Goal: Task Accomplishment & Management: Manage account settings

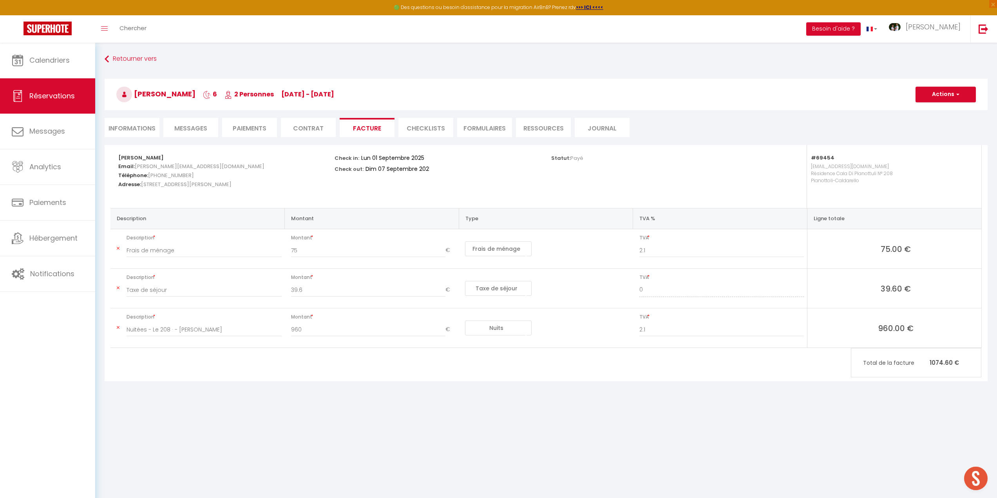
select select "cleaning"
select select "taxes"
click at [53, 141] on link "Messages" at bounding box center [47, 131] width 95 height 35
select select "message"
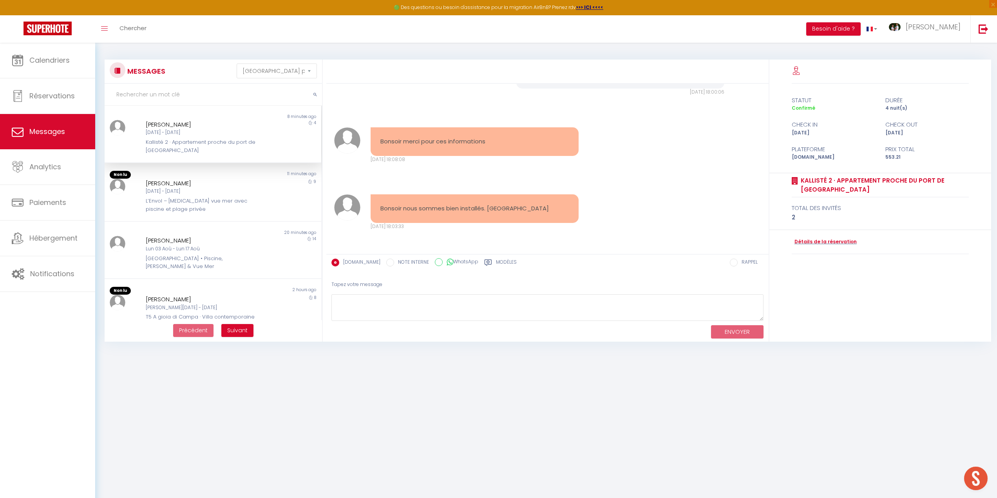
scroll to position [1567, 0]
click at [180, 134] on div "[DATE] - [DATE]" at bounding box center [204, 132] width 116 height 7
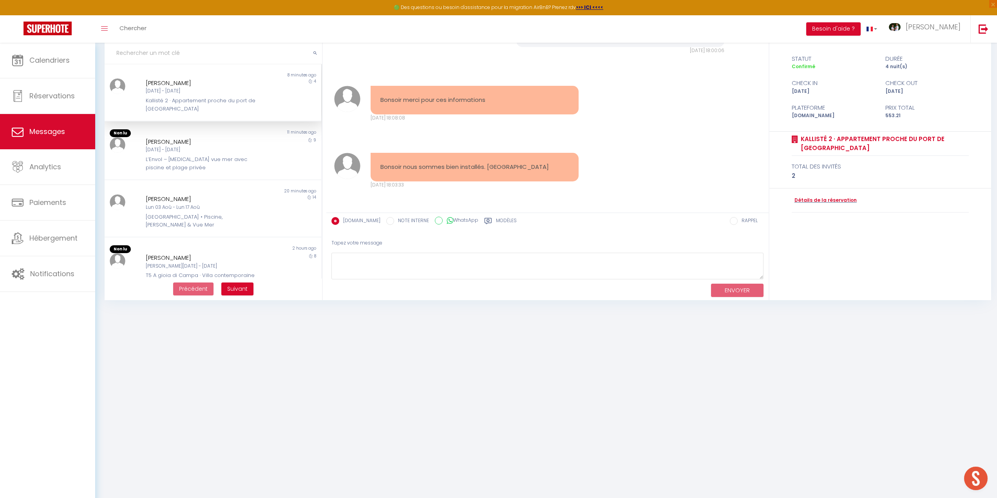
scroll to position [43, 0]
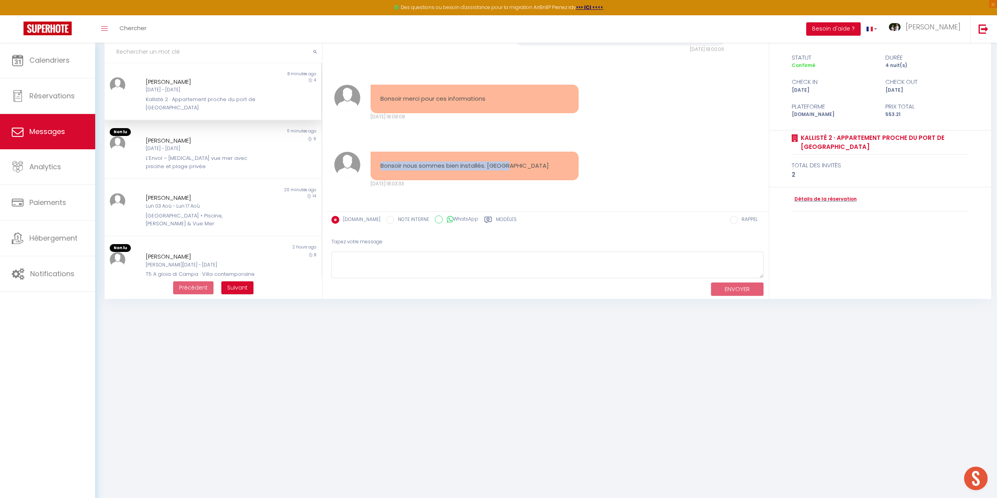
drag, startPoint x: 457, startPoint y: 164, endPoint x: 510, endPoint y: 164, distance: 52.5
click at [510, 164] on pre "Bonsoir nous sommes bien installés. [GEOGRAPHIC_DATA]" at bounding box center [474, 165] width 189 height 9
copy pre "Bonsoir nous sommes bien installés. [GEOGRAPHIC_DATA]"
click at [371, 259] on textarea at bounding box center [547, 265] width 432 height 27
paste textarea "[PERSON_NAME], Ravie de savoir que tout s’est bien passé et que vous êtes bien …"
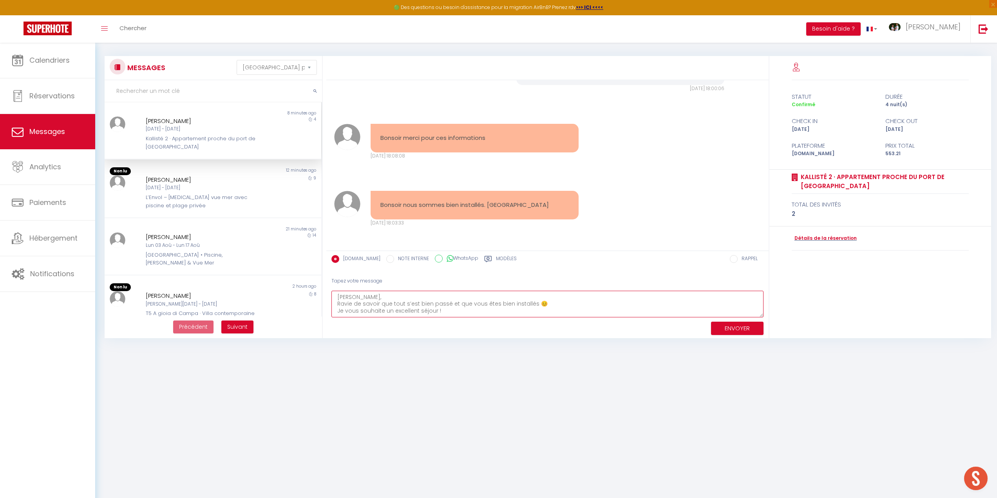
scroll to position [1567, 0]
click at [356, 295] on textarea "[PERSON_NAME], Ravie de savoir que tout s’est bien passé et que vous êtes bien …" at bounding box center [547, 304] width 432 height 27
click at [357, 296] on textarea "[PERSON_NAME], Ravie de savoir que tout s’est bien passé et que vous êtes bien …" at bounding box center [547, 304] width 432 height 27
click at [386, 304] on textarea "[PERSON_NAME] [PERSON_NAME], Ravie de savoir que tout s’est bien passé et que v…" at bounding box center [547, 304] width 432 height 27
click at [386, 297] on textarea "[PERSON_NAME] [PERSON_NAME], Ravie de savoir que tout s’est bien passé et que v…" at bounding box center [547, 304] width 432 height 27
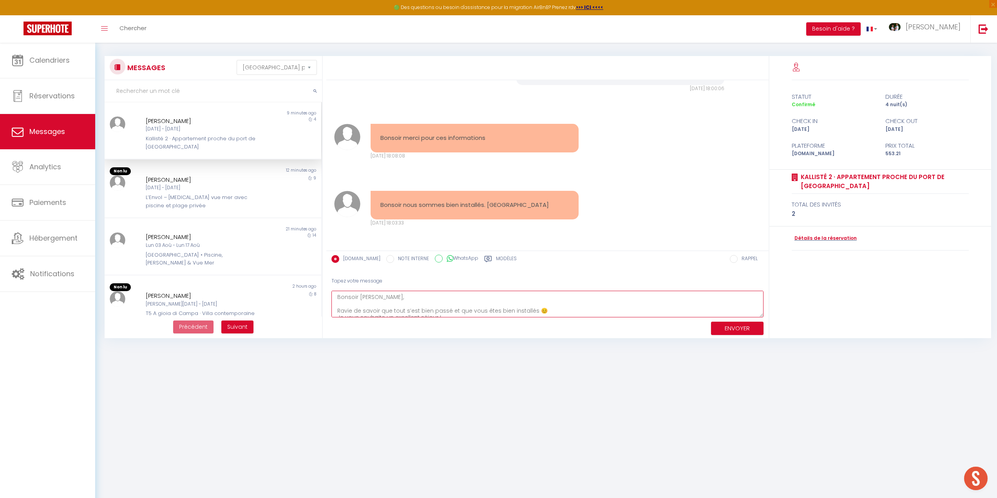
scroll to position [7, 0]
drag, startPoint x: 339, startPoint y: 302, endPoint x: 333, endPoint y: 303, distance: 6.7
click at [333, 303] on textarea "Bonsoir [PERSON_NAME], Ravie de savoir que tout s’est bien passé et que vous êt…" at bounding box center [547, 304] width 432 height 27
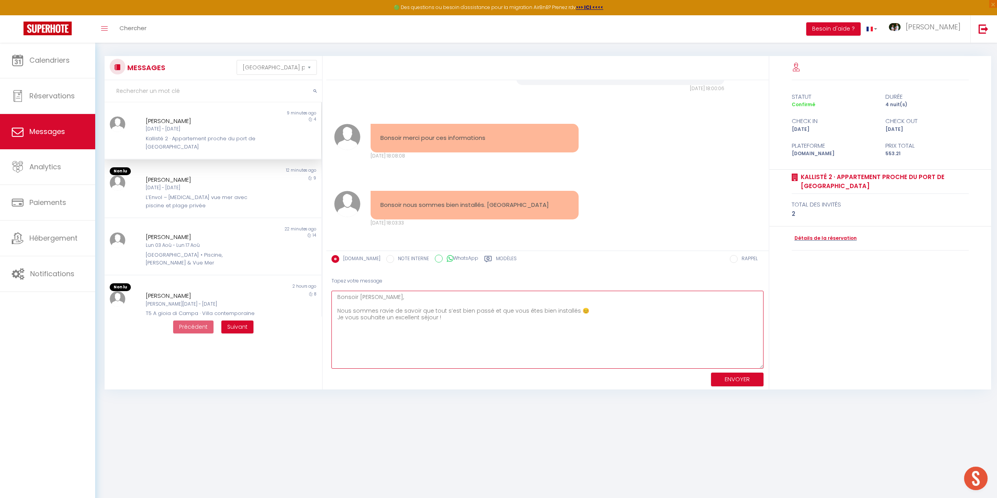
drag, startPoint x: 763, startPoint y: 315, endPoint x: 767, endPoint y: 402, distance: 87.9
click at [767, 389] on div "Tapez votre message [PERSON_NAME] [PERSON_NAME], Nous sommes ravie de savoir qu…" at bounding box center [547, 331] width 442 height 118
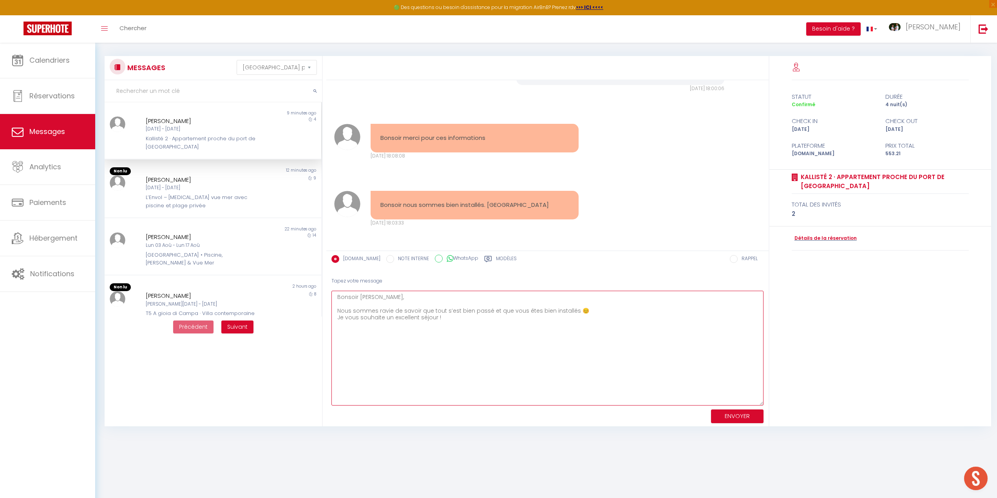
click at [585, 312] on textarea "Bonsoir [PERSON_NAME], Nous sommes ravie de savoir que tout s’est bien passé et…" at bounding box center [547, 348] width 432 height 115
drag, startPoint x: 344, startPoint y: 316, endPoint x: 338, endPoint y: 317, distance: 5.5
click at [338, 317] on textarea "Bonsoir [PERSON_NAME], Nous sommes ravie de savoir que tout s’est bien passé et…" at bounding box center [547, 348] width 432 height 115
click at [389, 321] on textarea "Bonsoir [PERSON_NAME], Nous sommes ravie de savoir que tout s’est bien passé et…" at bounding box center [547, 348] width 432 height 115
click at [451, 321] on textarea "Bonsoir [PERSON_NAME], Nous sommes ravie de savoir que tout s’est bien passé et…" at bounding box center [547, 348] width 432 height 115
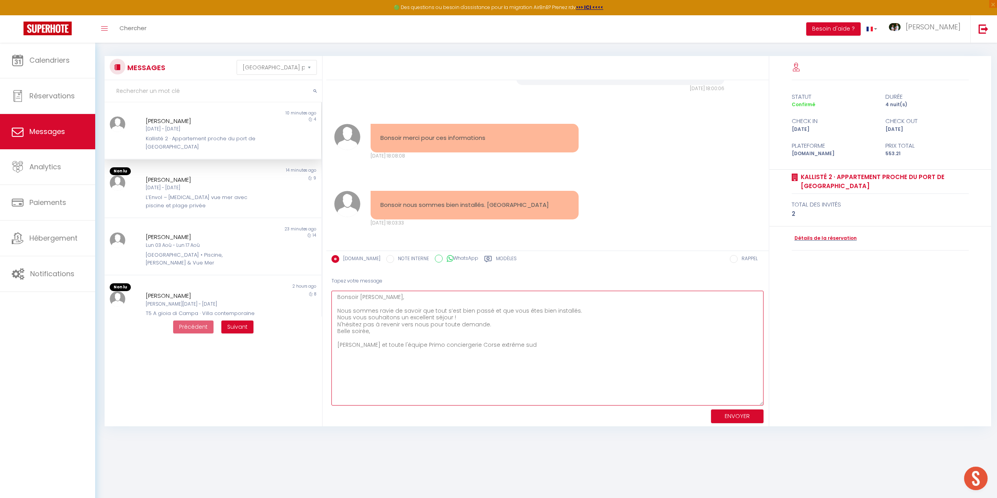
type textarea "Bonsoir [PERSON_NAME], Nous sommes ravie de savoir que tout s’est bien passé et…"
click at [731, 418] on button "ENVOYER" at bounding box center [737, 416] width 53 height 14
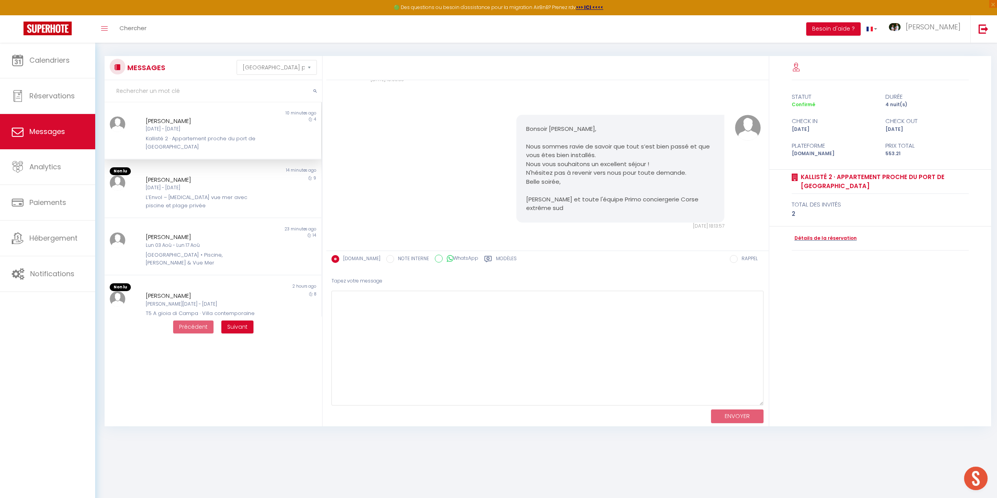
scroll to position [1714, 0]
click at [267, 194] on div "9" at bounding box center [294, 192] width 54 height 34
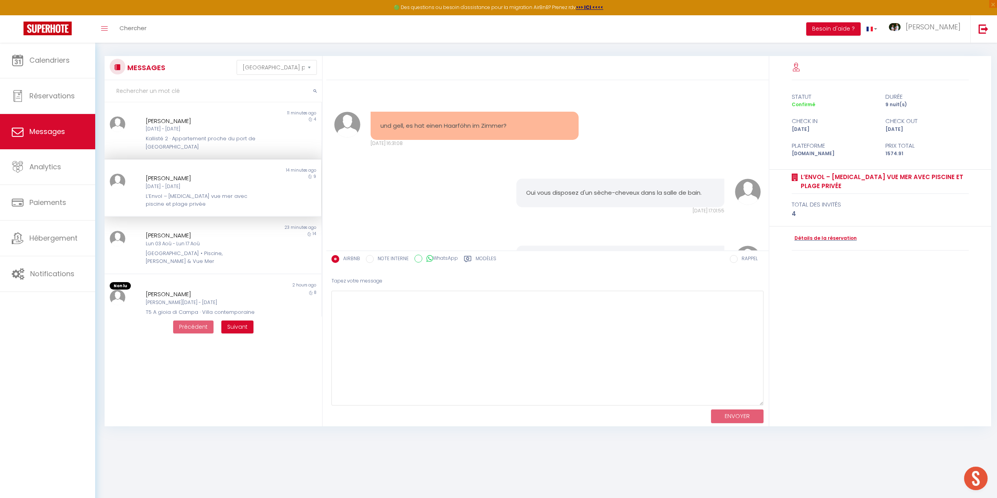
scroll to position [3229, 0]
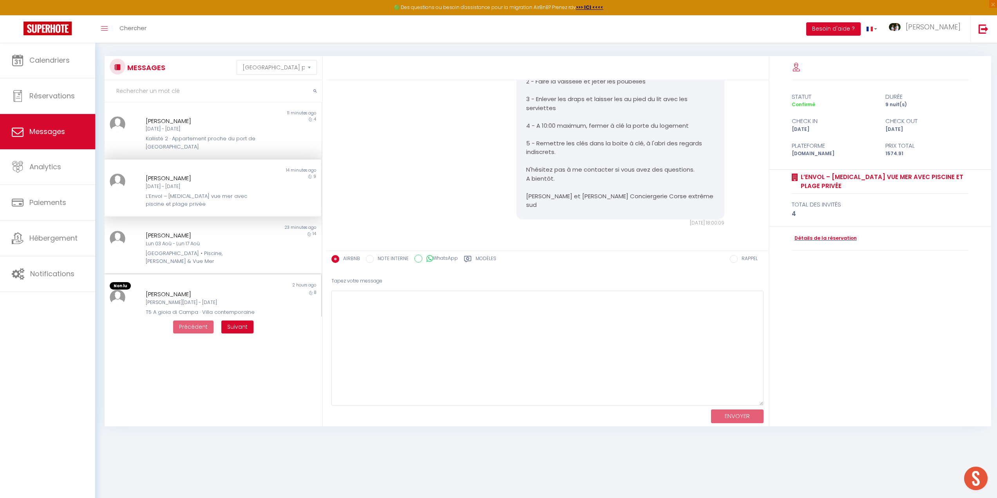
click at [234, 290] on div "[PERSON_NAME]" at bounding box center [204, 294] width 116 height 9
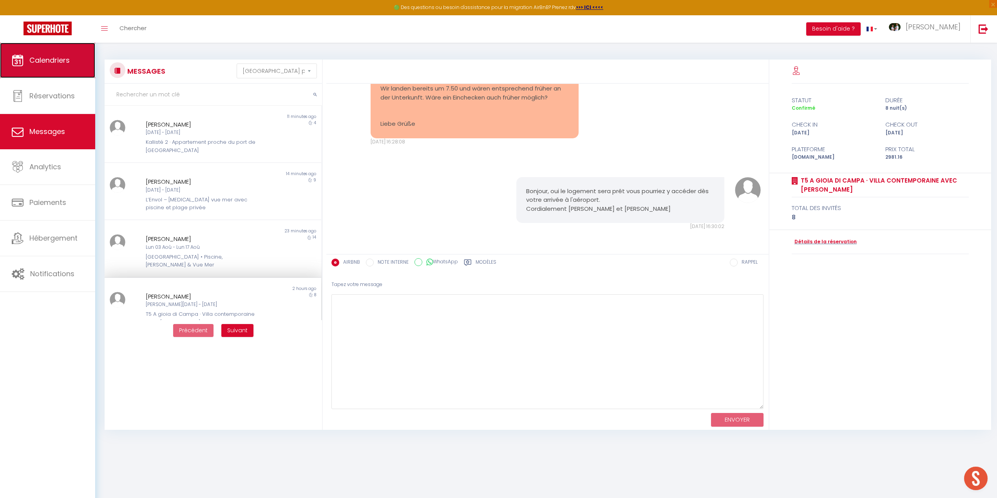
click at [52, 62] on span "Calendriers" at bounding box center [49, 60] width 40 height 10
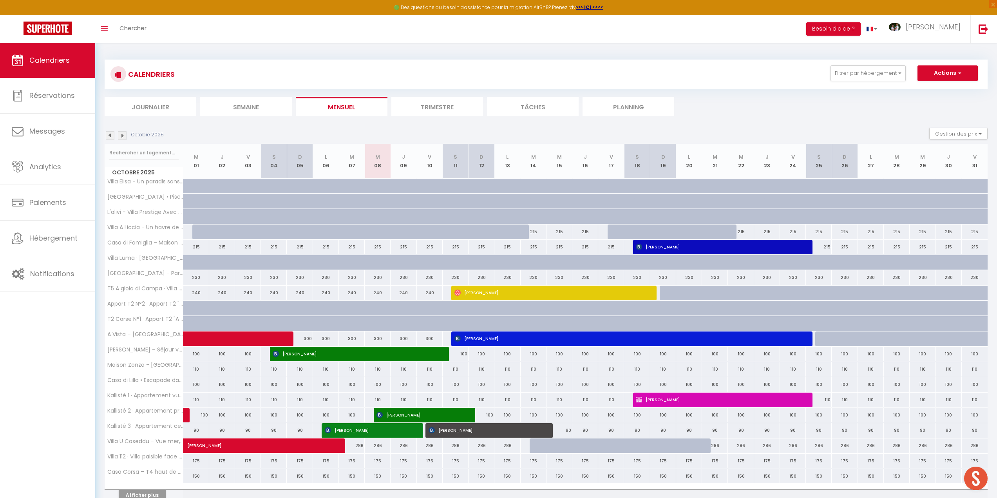
click at [110, 136] on img at bounding box center [110, 135] width 9 height 9
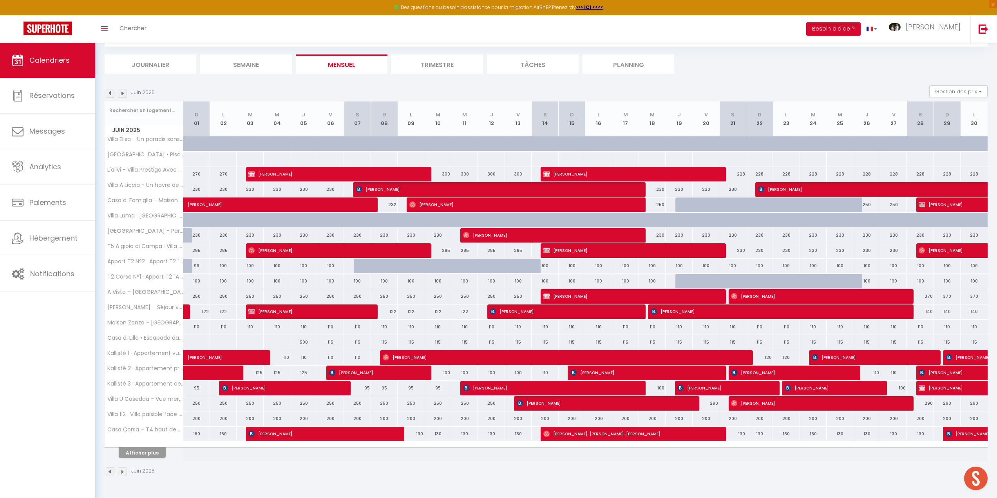
scroll to position [43, 0]
click at [139, 452] on button "Afficher plus" at bounding box center [142, 452] width 47 height 11
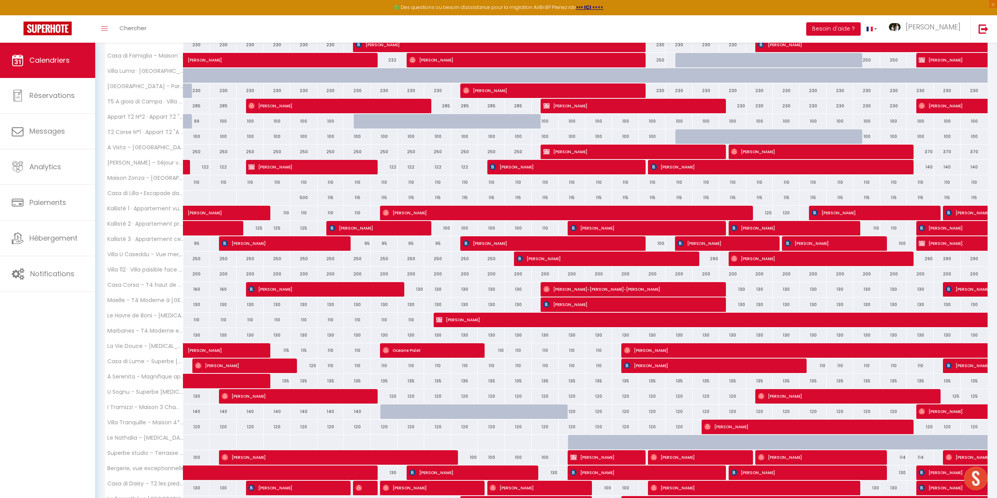
scroll to position [226, 0]
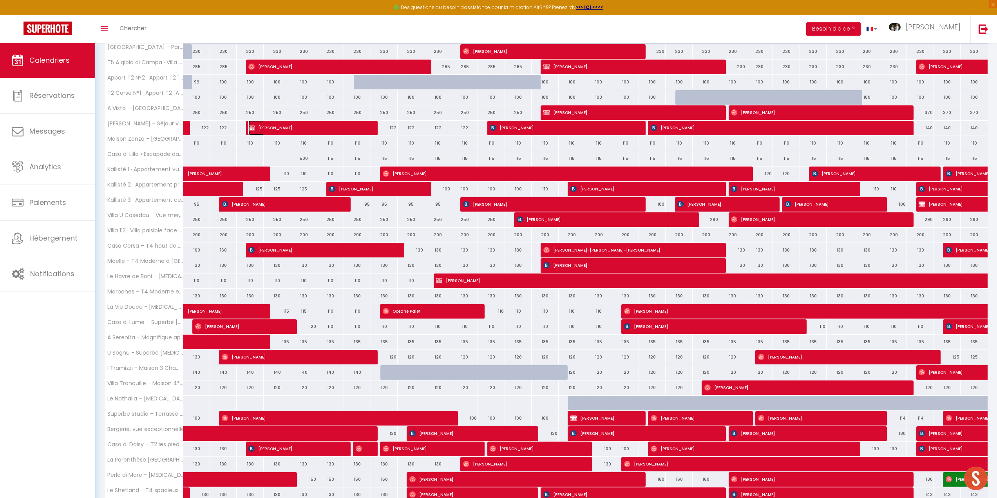
click at [253, 127] on img at bounding box center [251, 128] width 6 height 6
select select "OK"
select select "1"
select select "0"
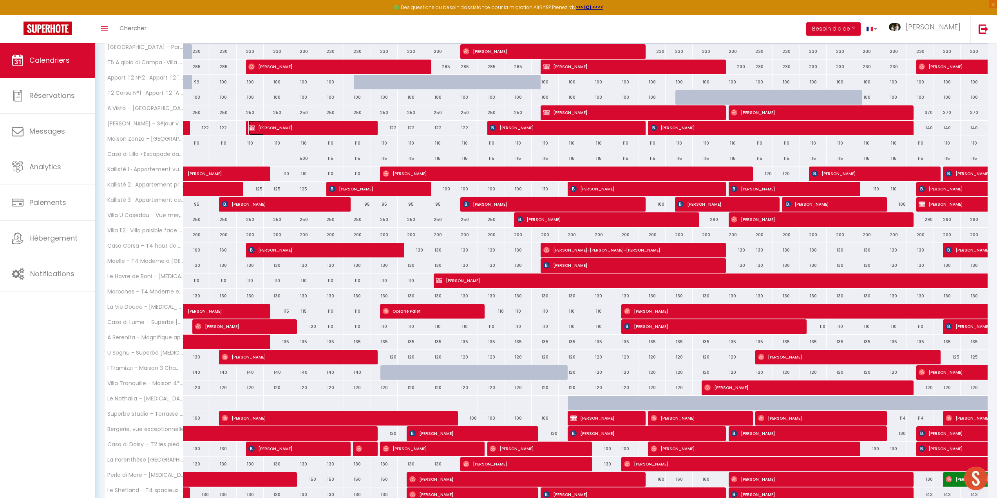
select select "1"
select select
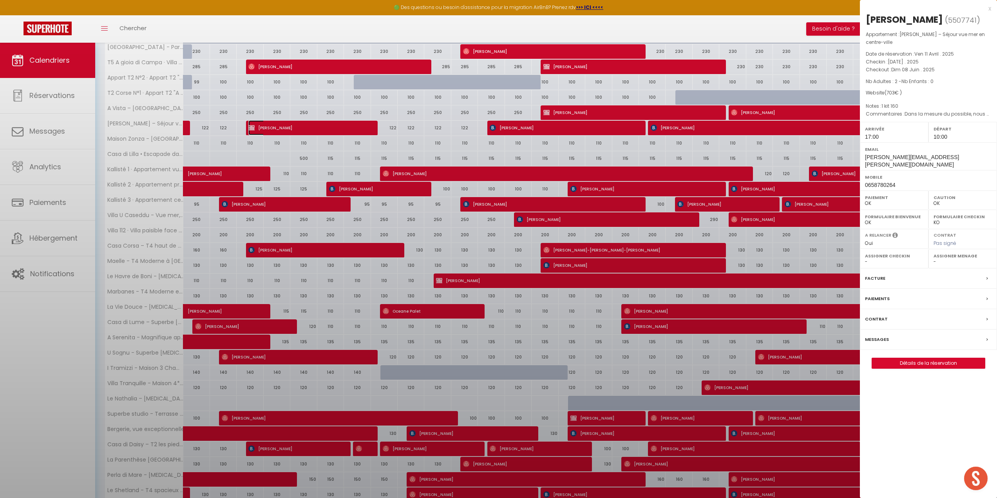
select select "41741"
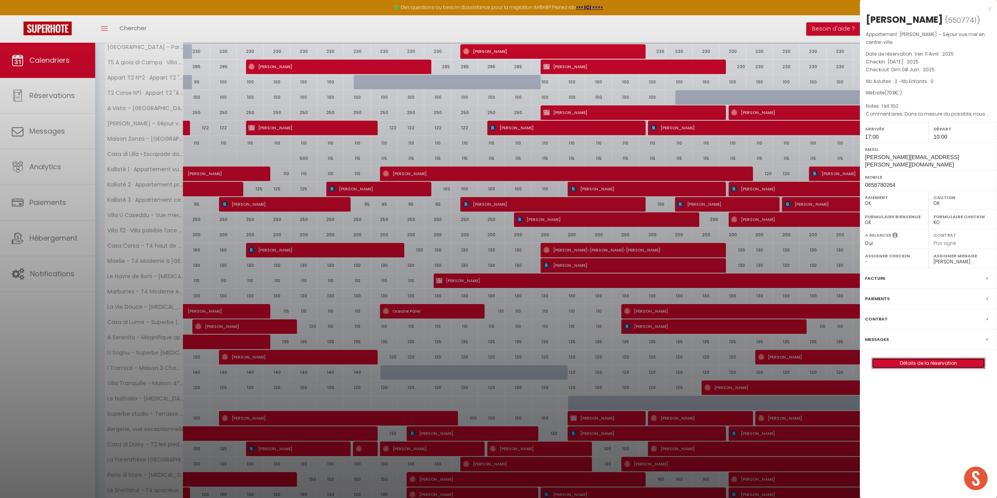
click at [929, 358] on link "Détails de la réservation" at bounding box center [928, 363] width 113 height 10
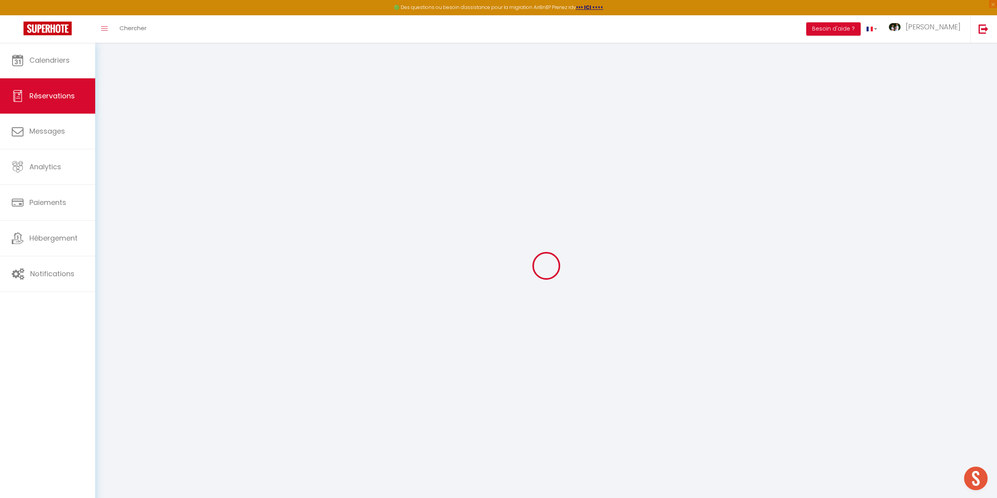
type input "[PERSON_NAME]"
type input "[PERSON_NAME][EMAIL_ADDRESS][PERSON_NAME][DOMAIN_NAME]"
type input "[EMAIL_ADDRESS][DOMAIN_NAME]"
type input "0658780264"
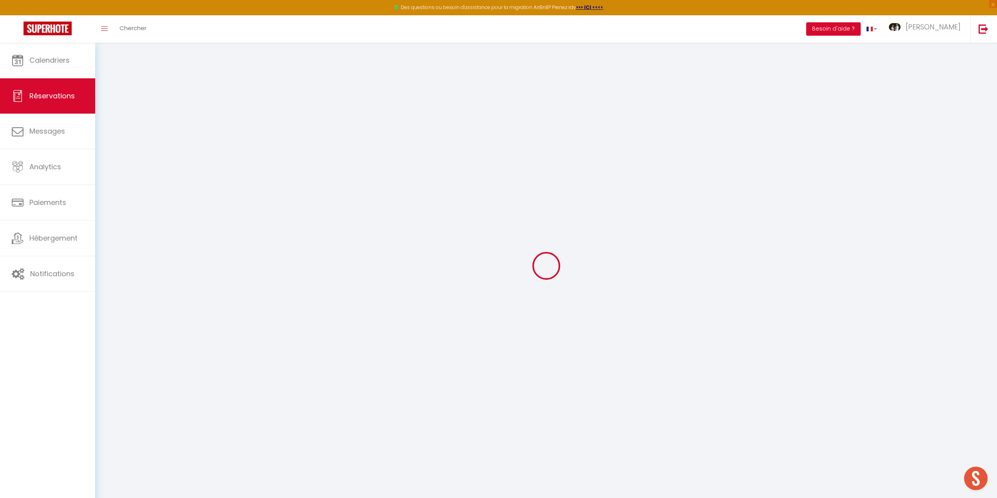
type input "[PHONE_NUMBER]"
type input "33520"
type input "[STREET_ADDRESS][PERSON_NAME]"
type input "Bruges"
select select "FR"
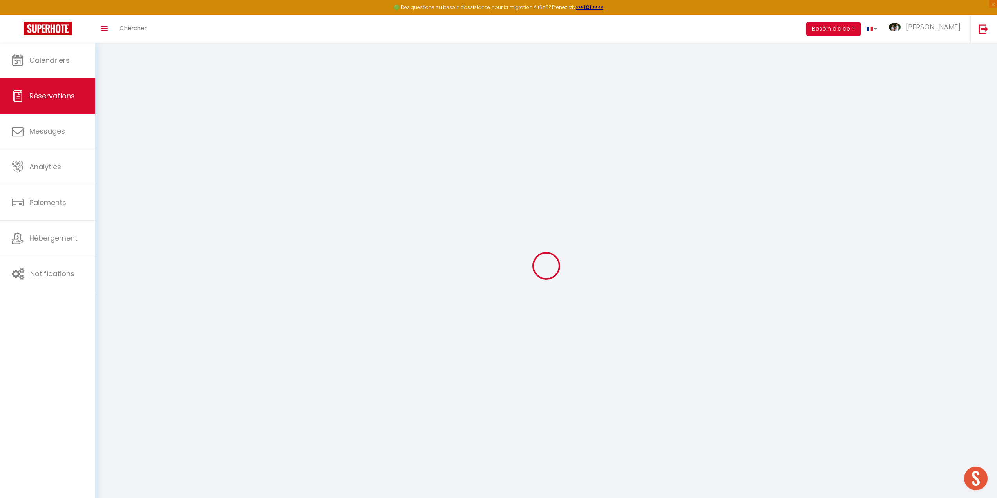
select select "43386"
select select "1"
type input "[DATE]"
select select
type input "Dim 08 Juin 2025"
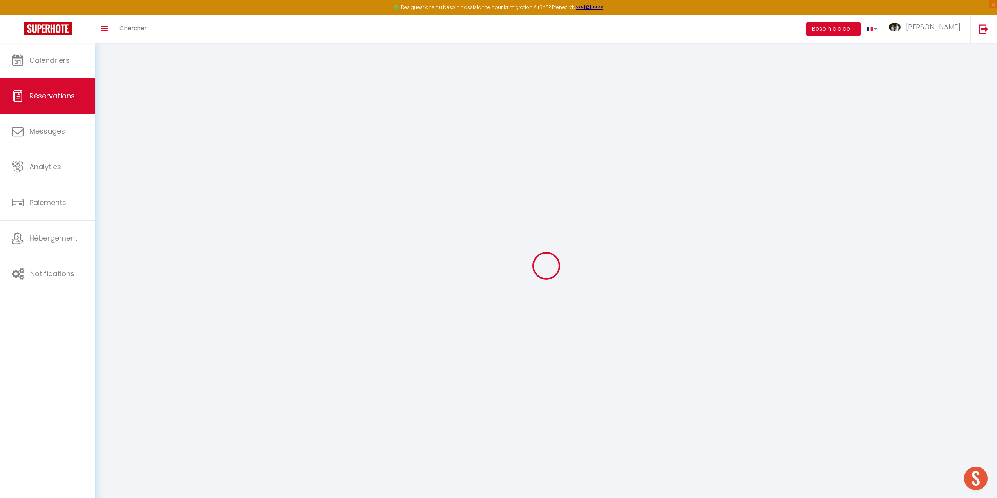
select select
type input "2"
select select "12"
select select "15"
type input "610"
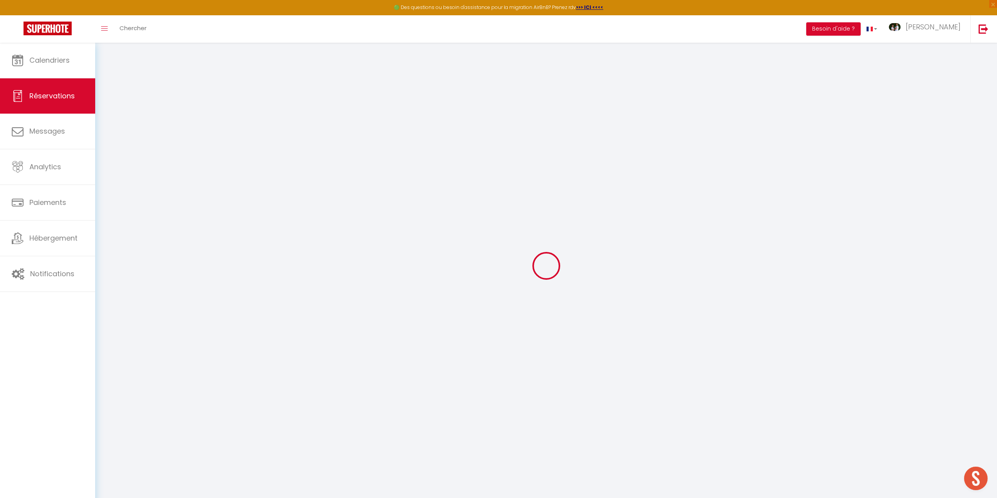
checkbox input "false"
type input "0"
select select "69"
type input "0"
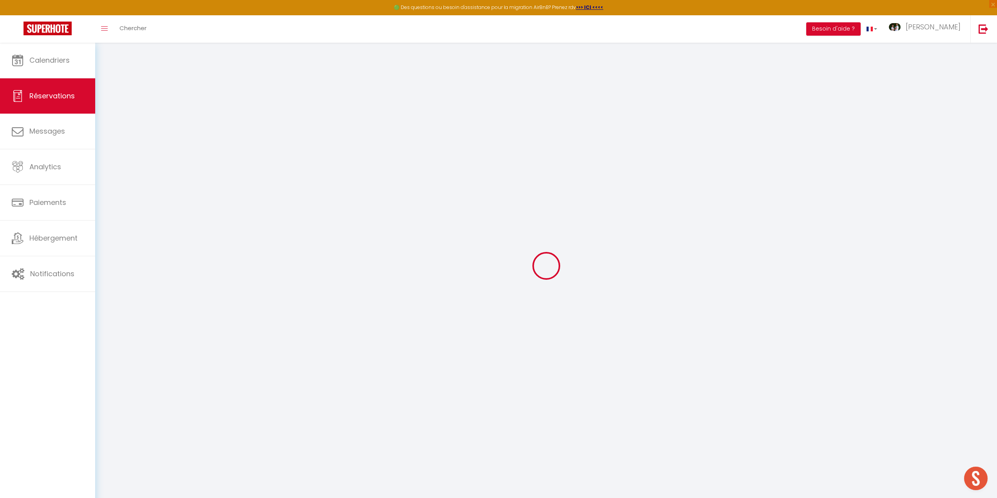
type input "0"
select select
checkbox input "false"
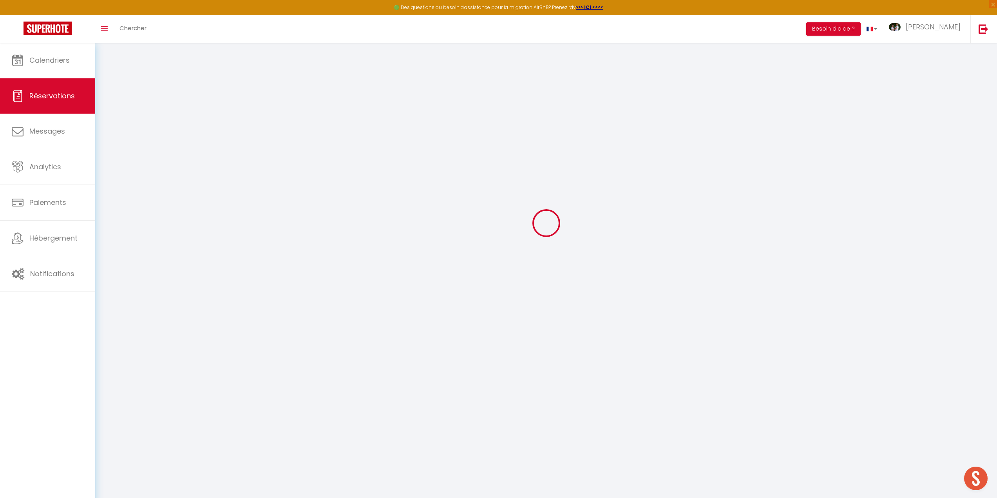
select select
checkbox input "false"
select select
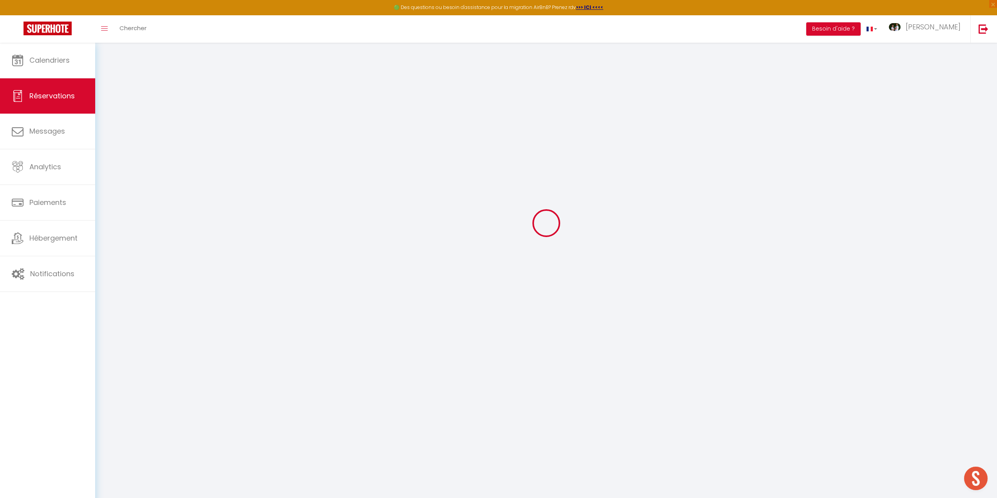
checkbox input "false"
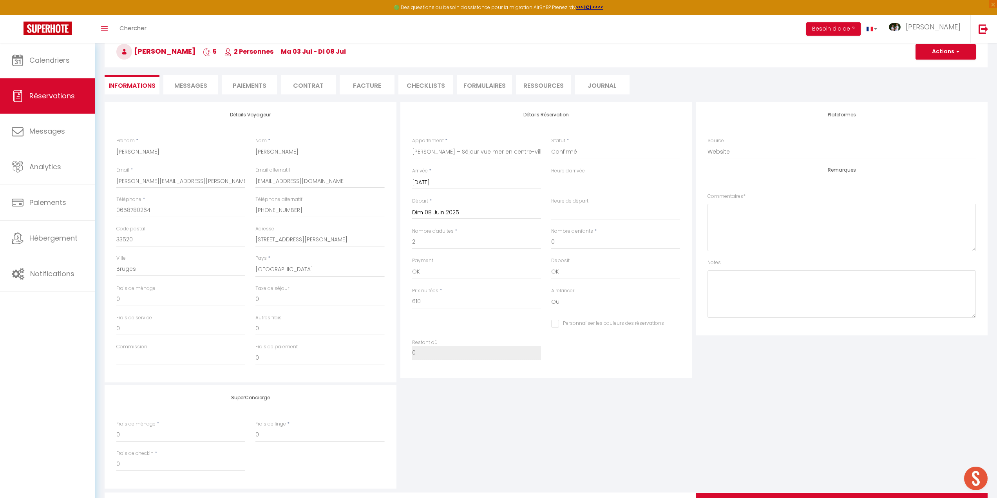
select select
checkbox input "false"
type textarea "Dans la mesure du possible, nous souhaiterions une arrivée anticipée le 3 juin,…"
type textarea "1 kit 160"
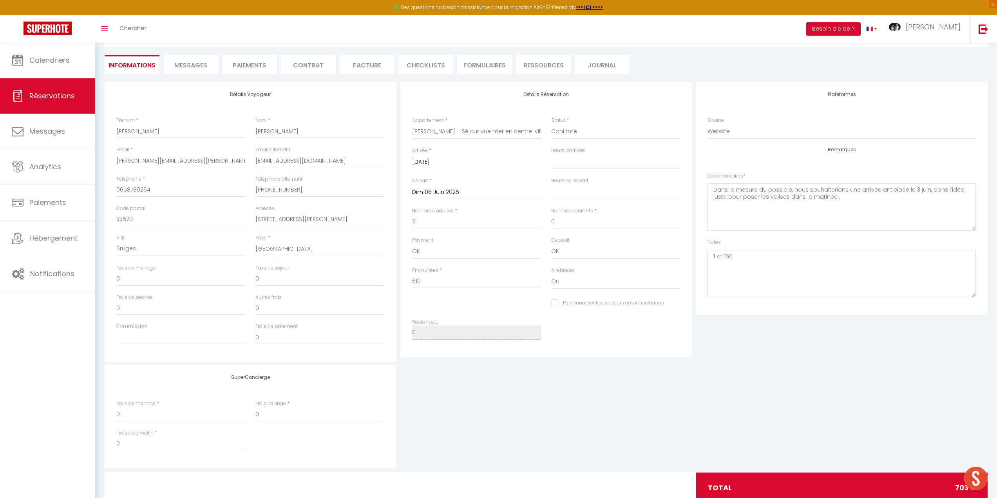
type input "60"
type input "33"
select select
checkbox input "false"
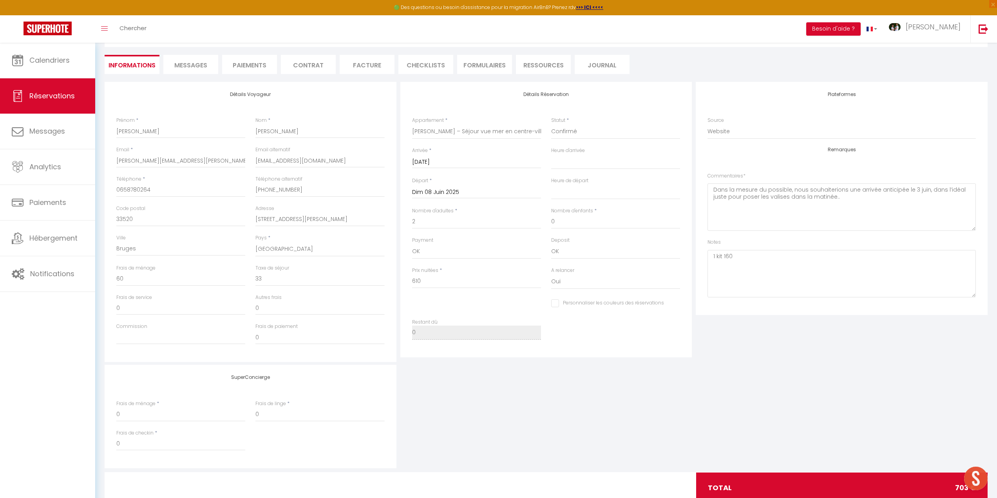
select select "17:00"
select select "10:00"
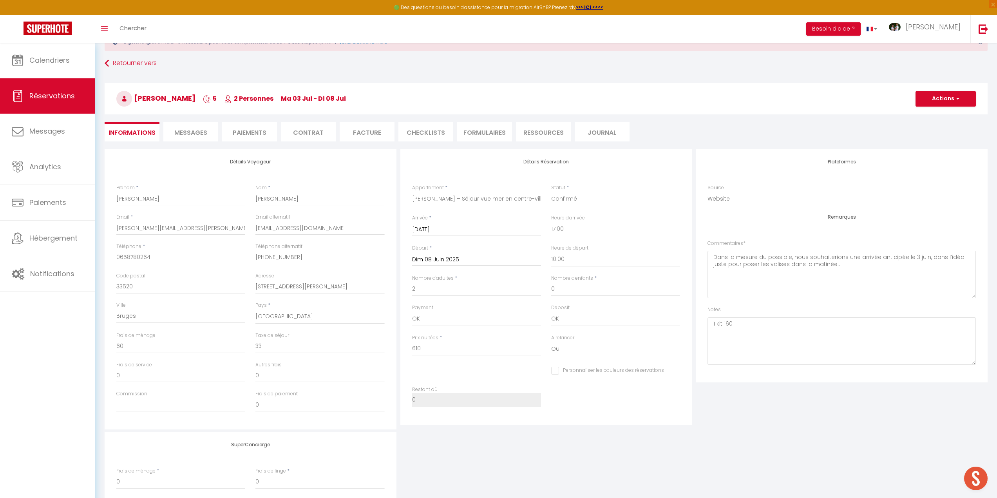
scroll to position [4, 0]
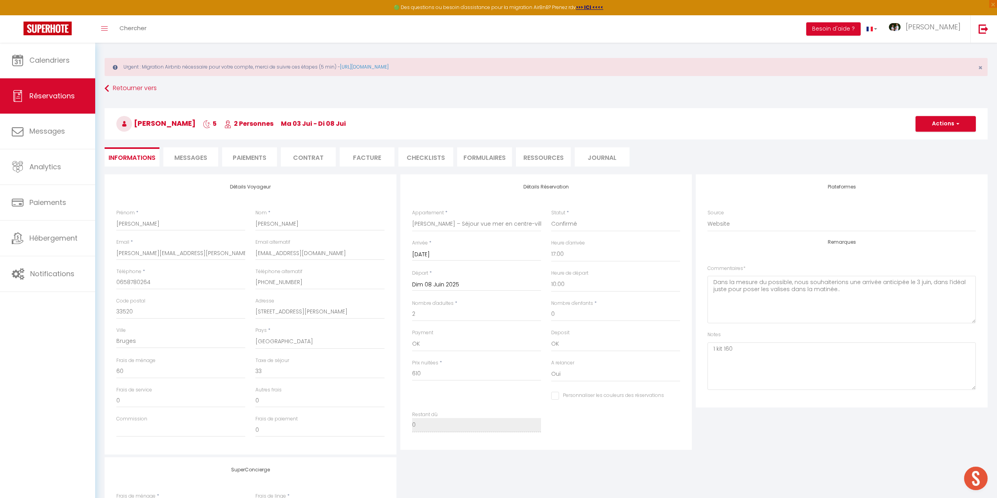
click at [366, 156] on li "Facture" at bounding box center [367, 156] width 55 height 19
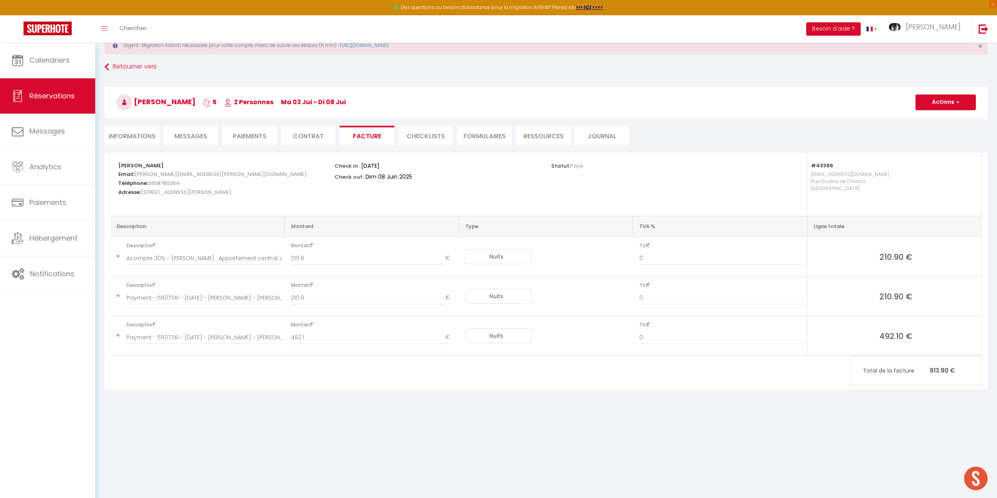
scroll to position [43, 0]
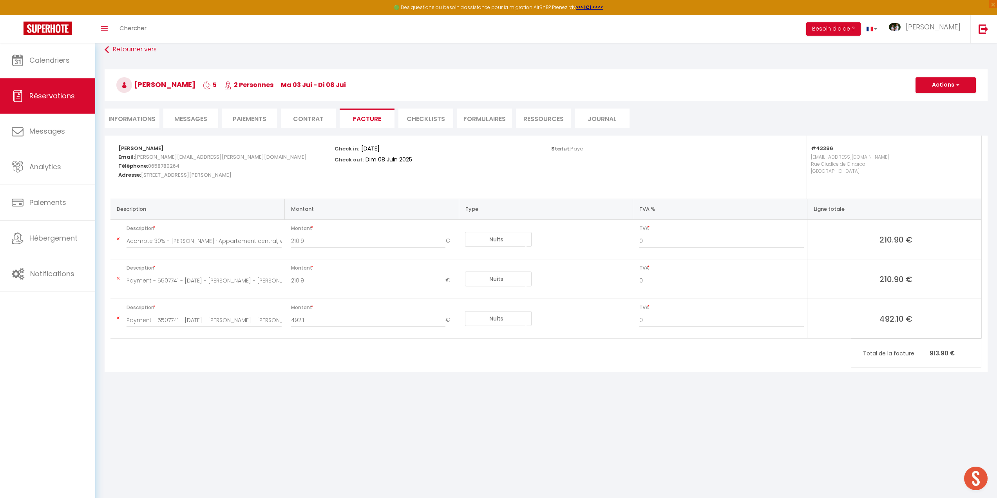
click at [118, 239] on icon at bounding box center [118, 239] width 3 height 5
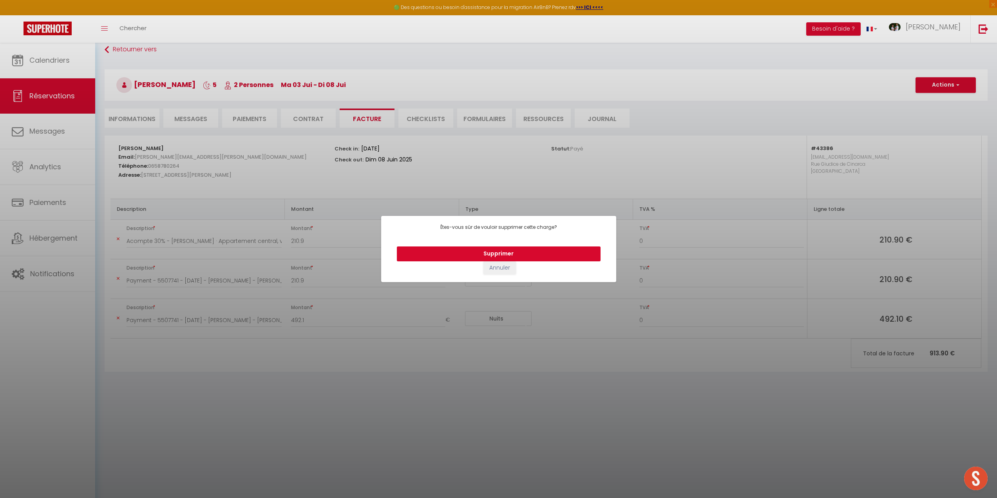
click at [509, 250] on button "Supprimer" at bounding box center [499, 253] width 204 height 15
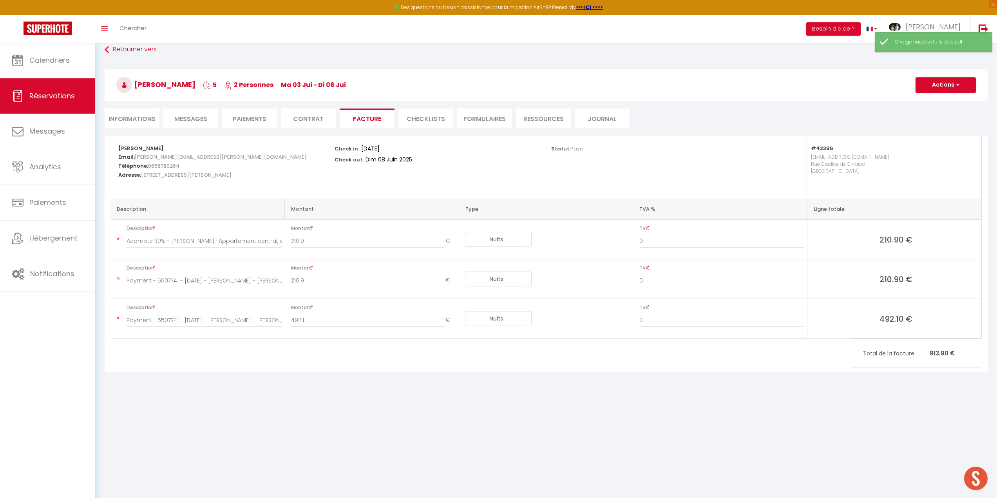
type input "Payment - 5507741 - [DATE] - [PERSON_NAME] - [PERSON_NAME] · Appartement centra…"
type input "492.1"
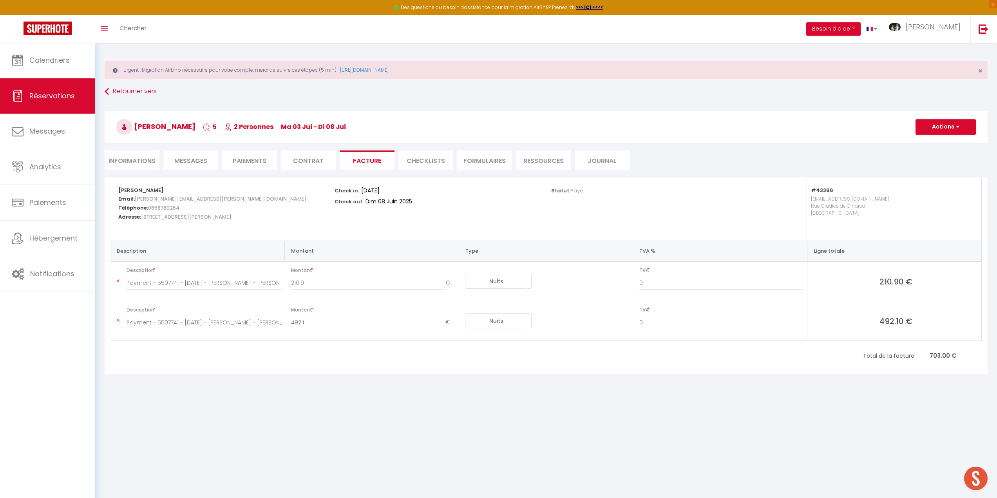
scroll to position [0, 0]
click at [57, 62] on span "Calendriers" at bounding box center [49, 60] width 40 height 10
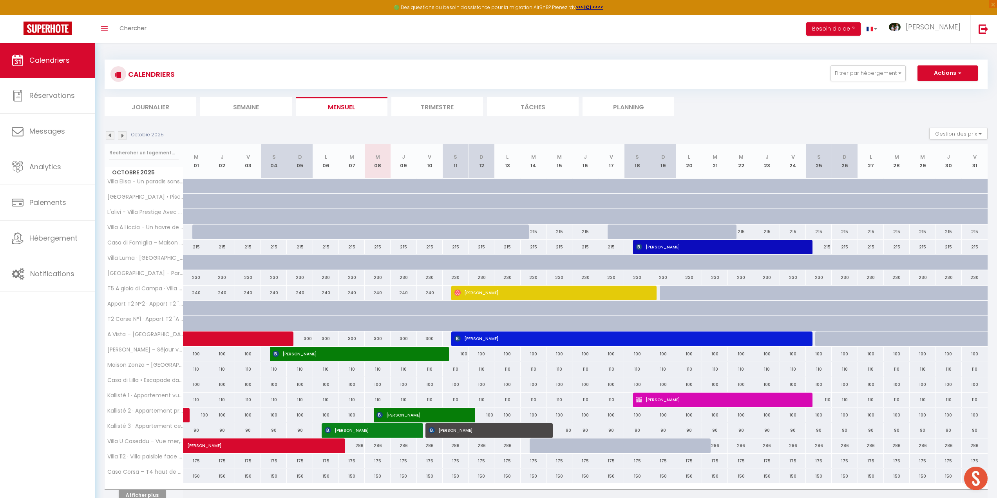
click at [110, 136] on img at bounding box center [110, 135] width 9 height 9
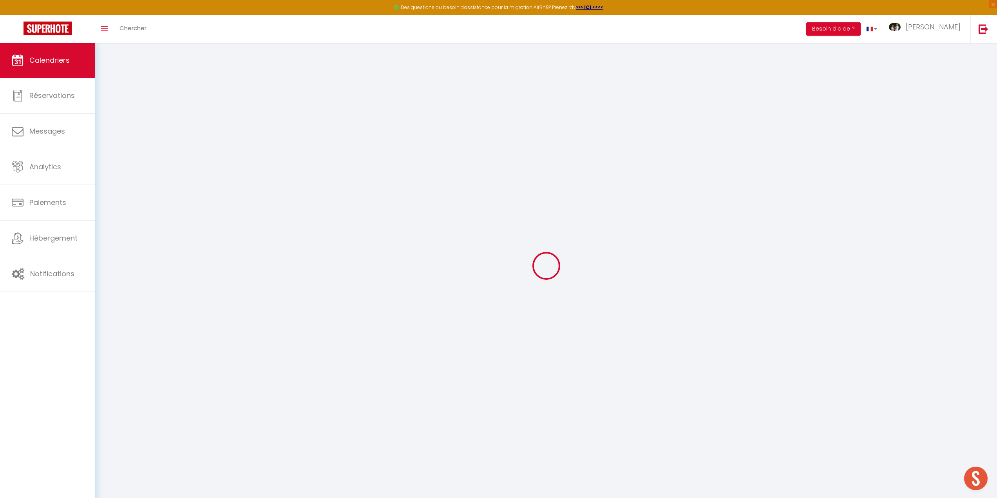
click at [110, 136] on div at bounding box center [546, 265] width 883 height 427
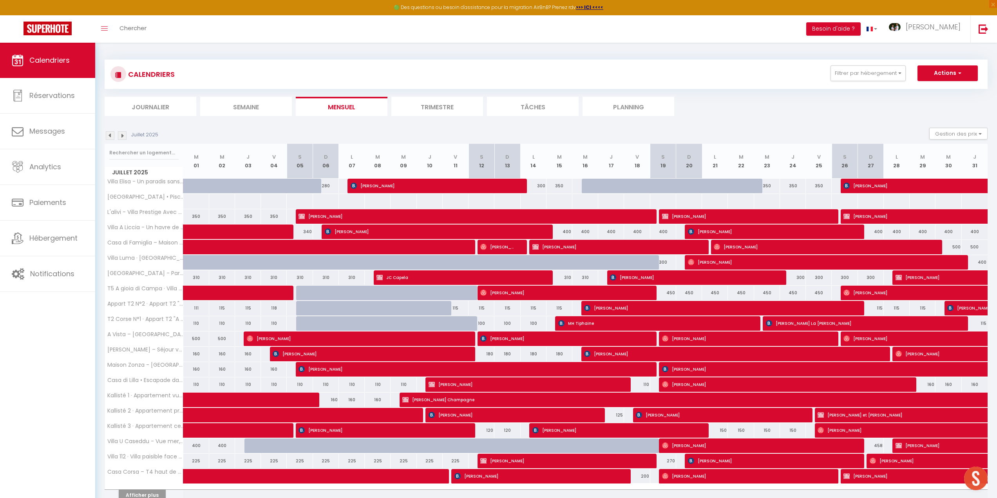
click at [110, 136] on img at bounding box center [110, 135] width 9 height 9
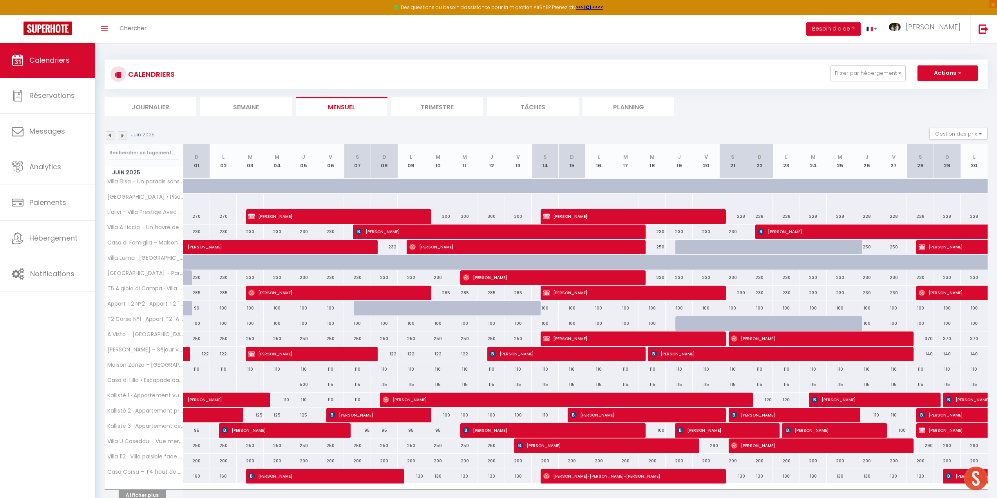
scroll to position [39, 0]
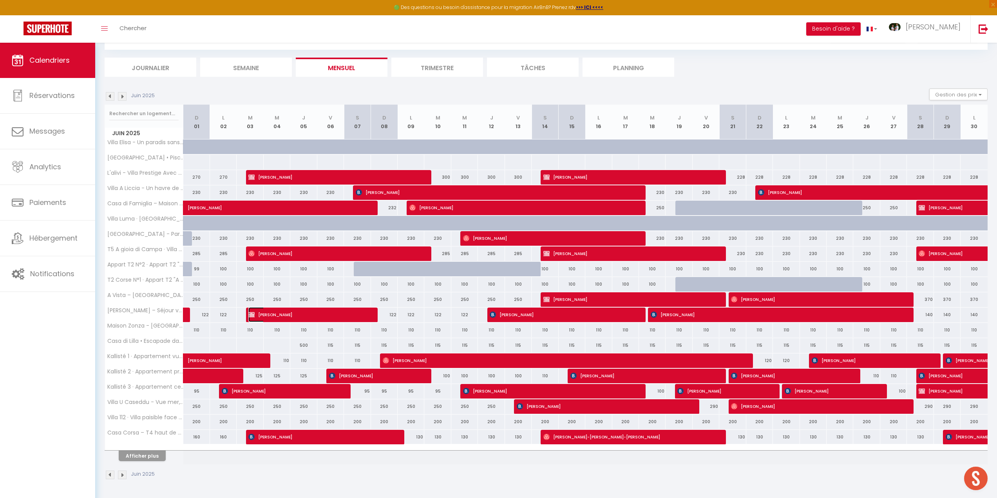
click at [252, 312] on img at bounding box center [251, 315] width 6 height 6
select select "OK"
select select "1"
select select "0"
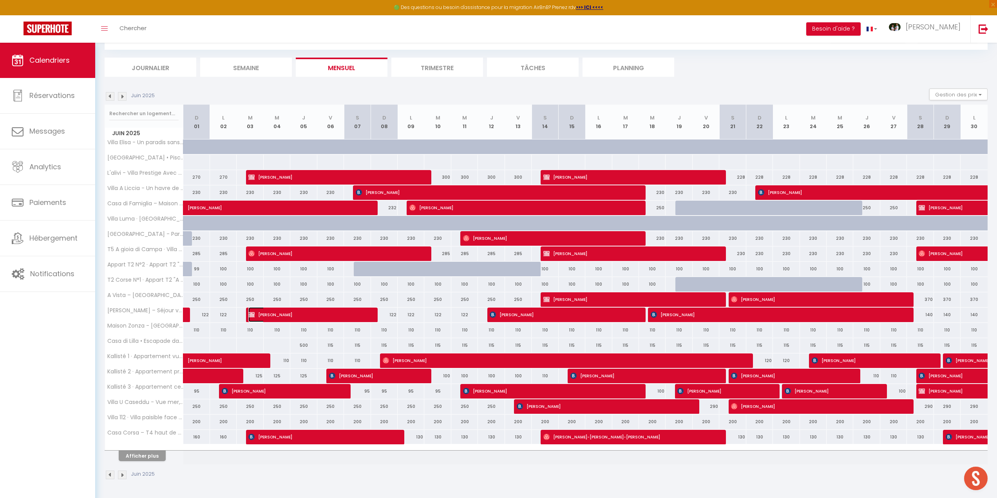
select select "1"
select select
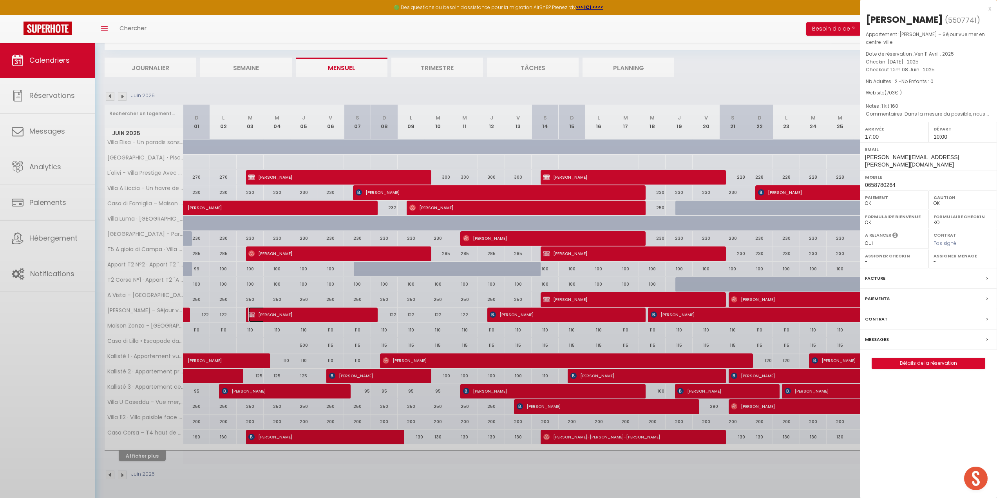
select select "41741"
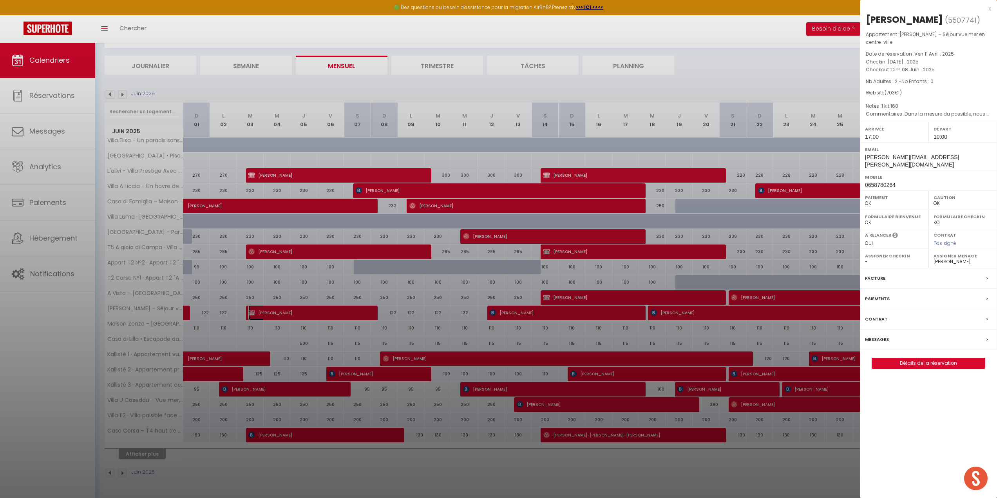
scroll to position [43, 0]
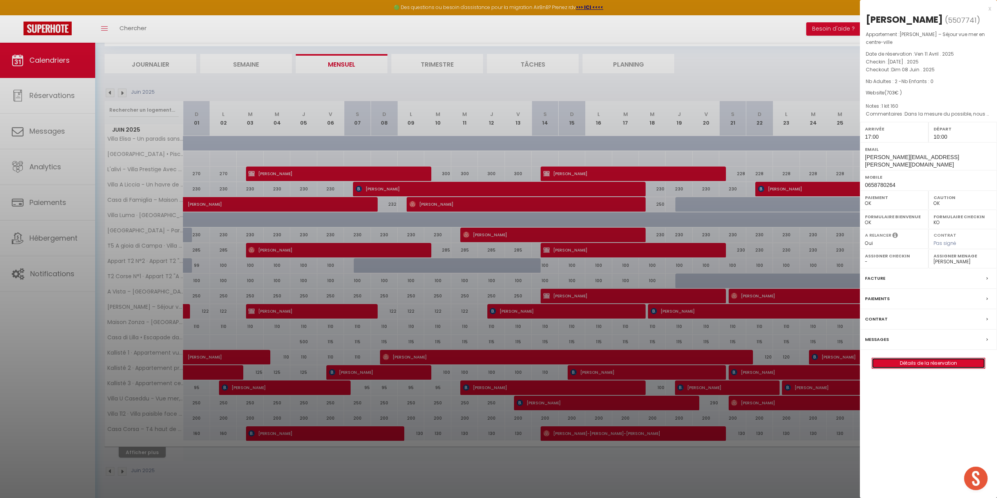
click at [913, 358] on link "Détails de la réservation" at bounding box center [928, 363] width 113 height 10
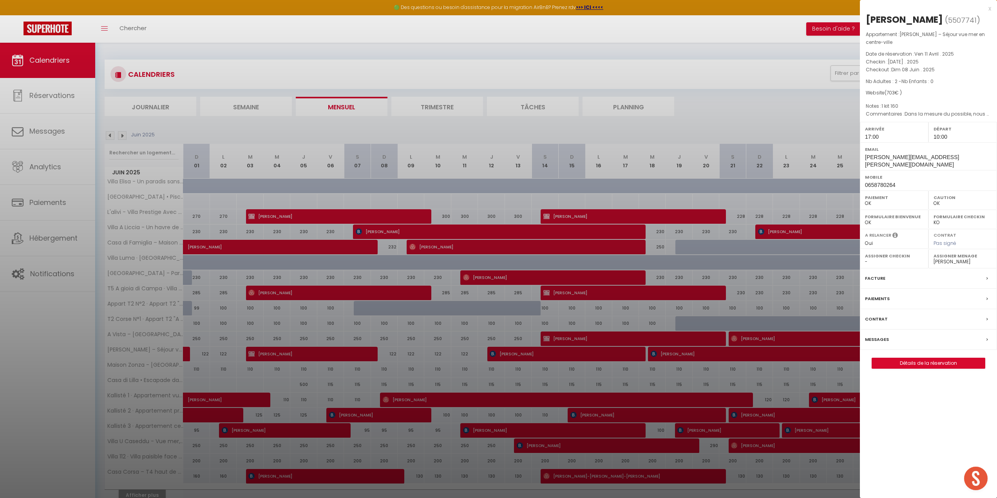
select select
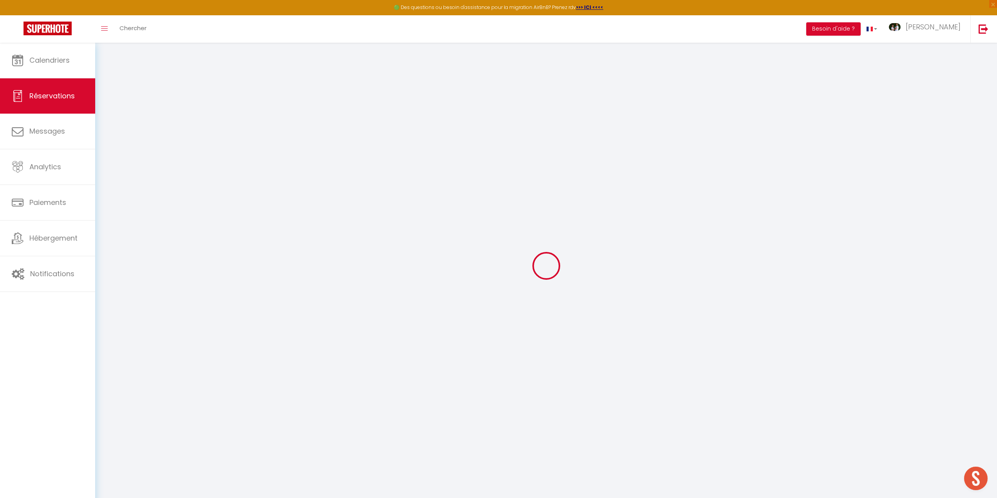
select select
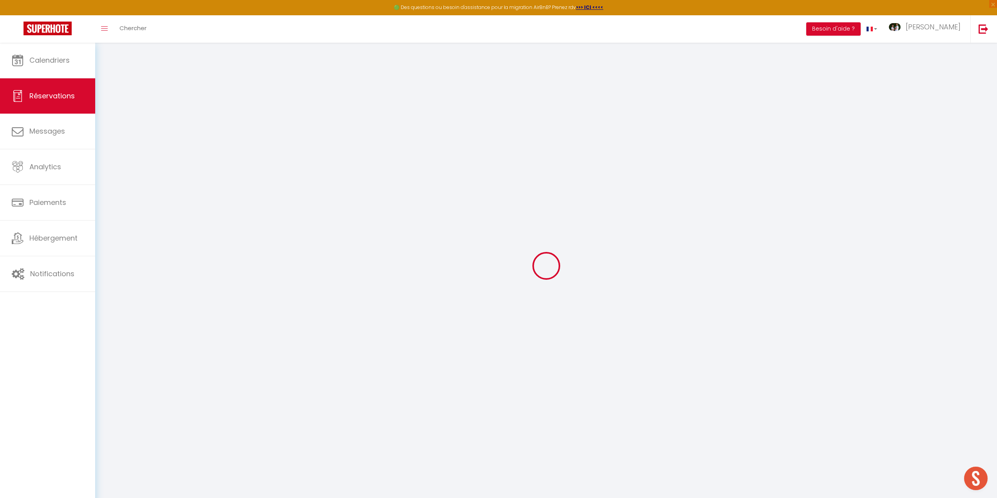
select select
checkbox input "false"
select select
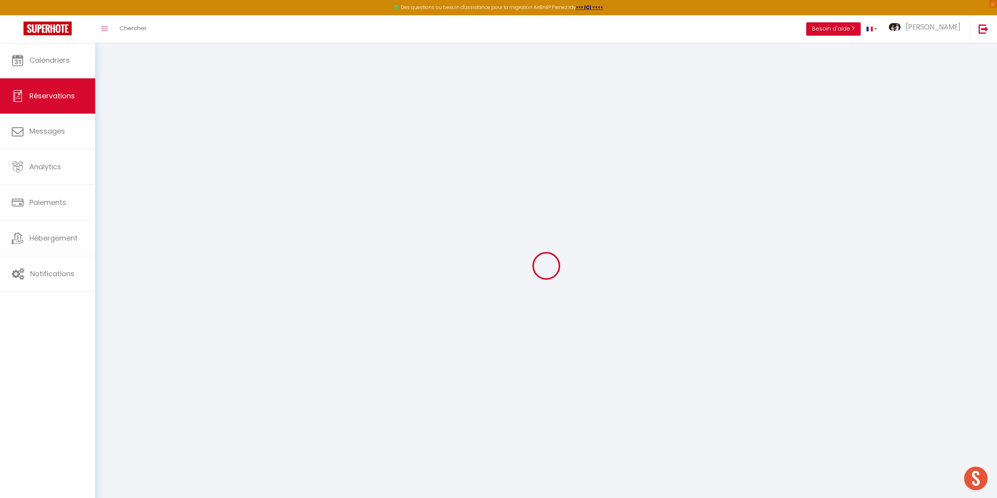
select select
checkbox input "false"
select select
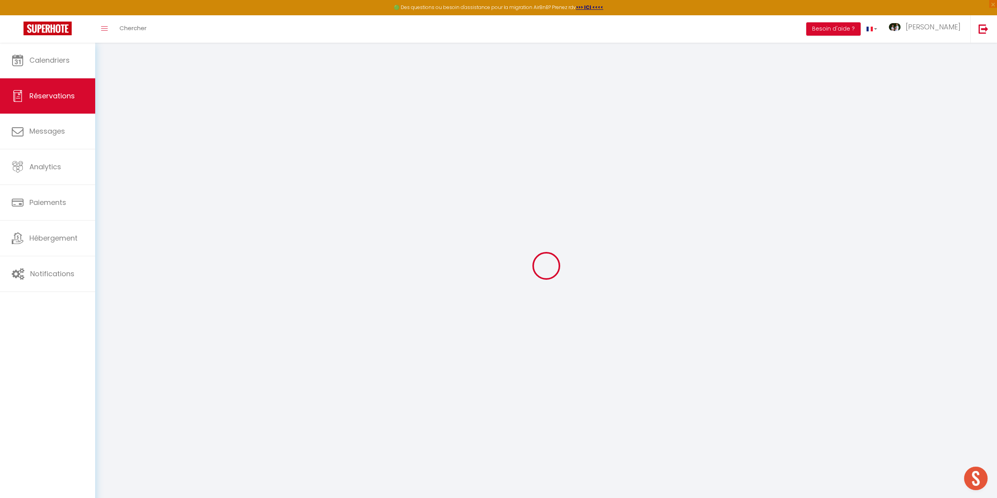
type input "[PERSON_NAME]"
type input "[PERSON_NAME][EMAIL_ADDRESS][PERSON_NAME][DOMAIN_NAME]"
type input "[EMAIL_ADDRESS][DOMAIN_NAME]"
type input "0658780264"
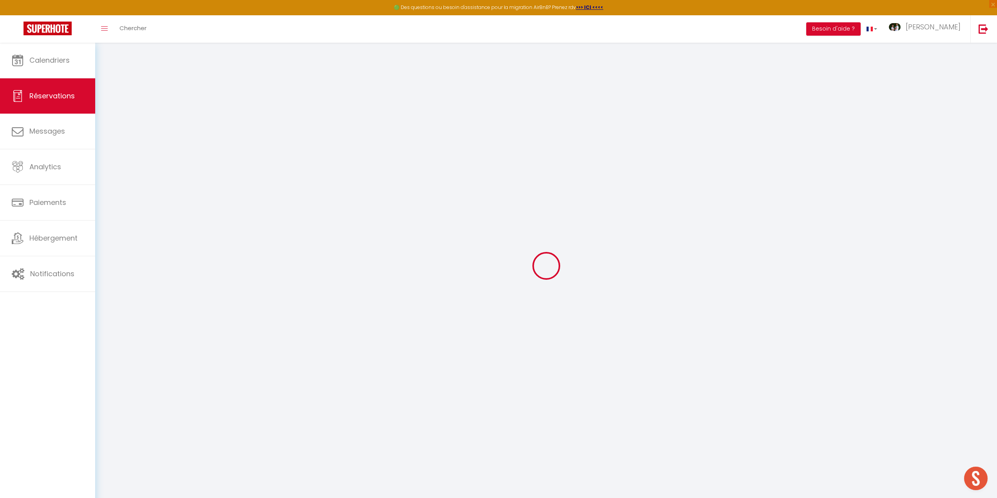
type input "[PHONE_NUMBER]"
type input "33520"
type input "[STREET_ADDRESS][PERSON_NAME]"
type input "Bruges"
select select "FR"
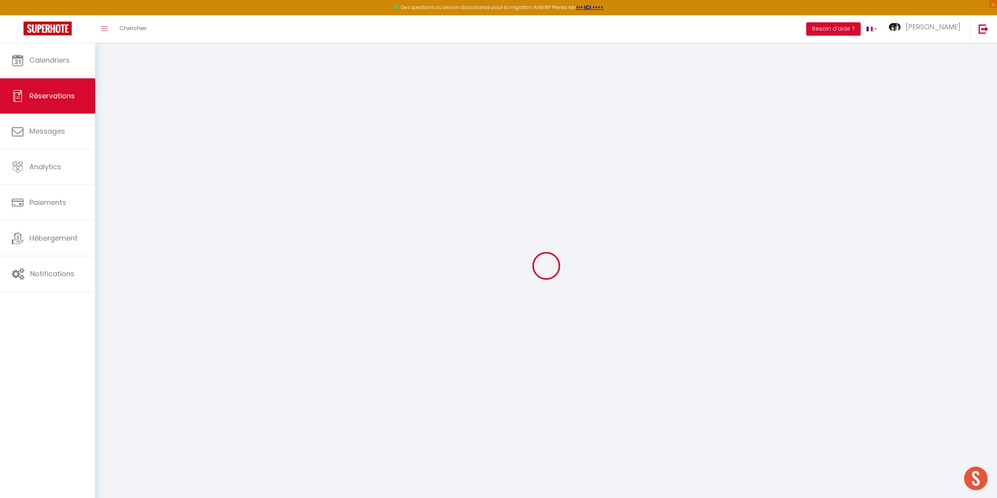
select select "43386"
select select "1"
type input "[DATE]"
select select
type input "Dim 08 Juin 2025"
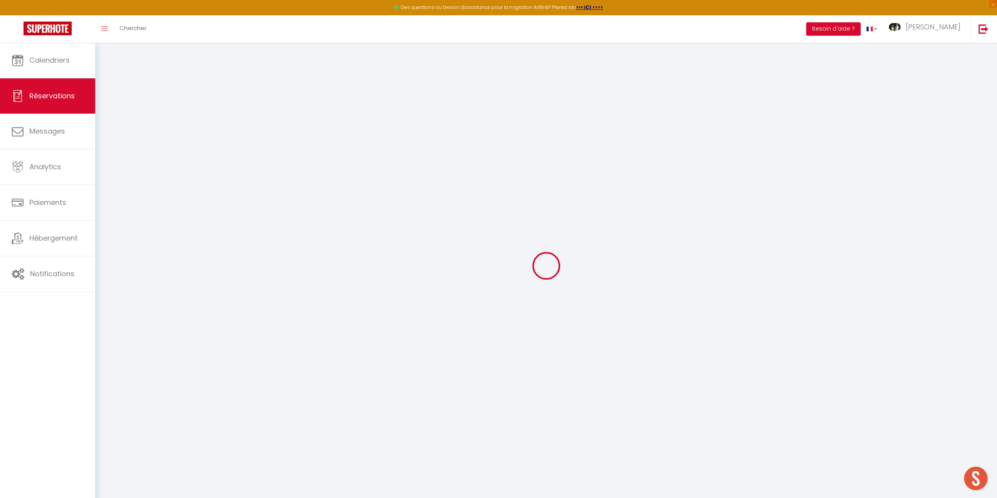
select select
type input "2"
select select "12"
select select "15"
type input "610"
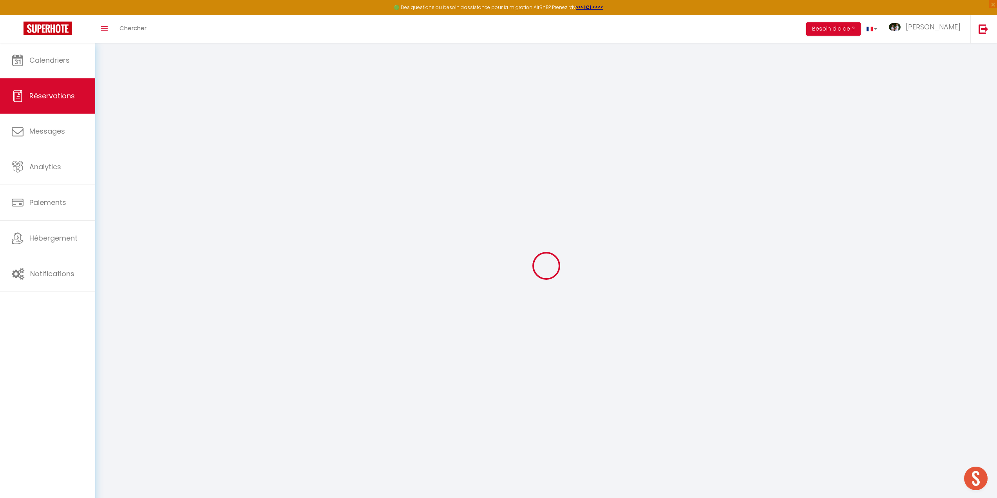
checkbox input "false"
type input "0"
select select "69"
type input "0"
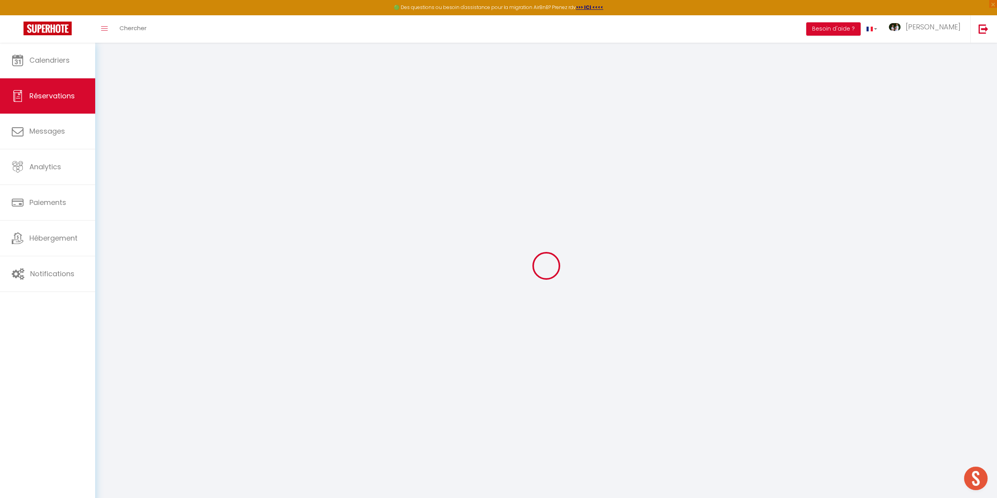
type input "0"
select select
checkbox input "false"
select select
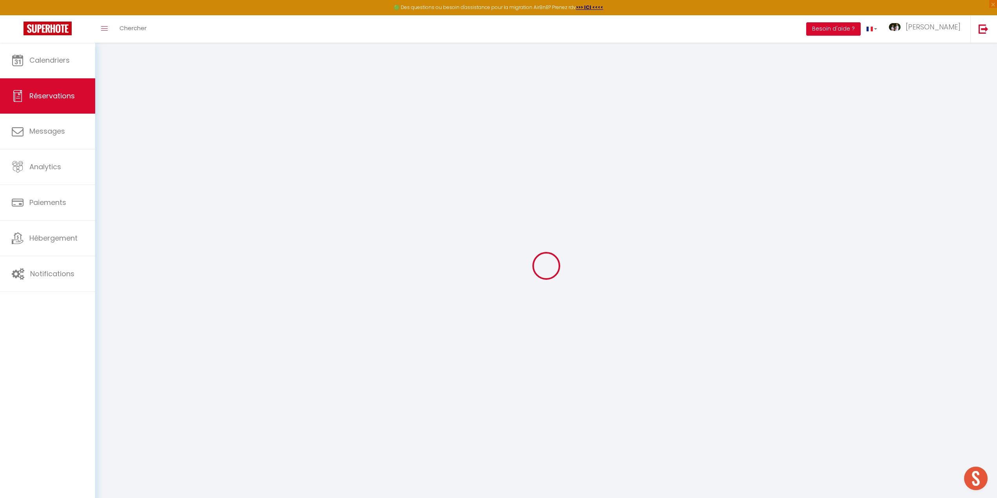
select select
checkbox input "false"
select select
checkbox input "false"
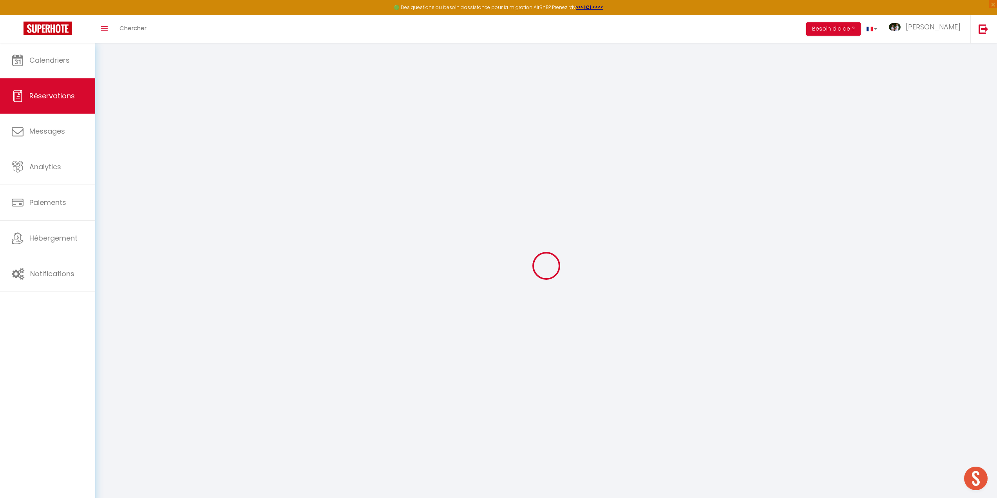
type textarea "Dans la mesure du possible, nous souhaiterions une arrivée anticipée le 3 juin,…"
type textarea "1 kit 160"
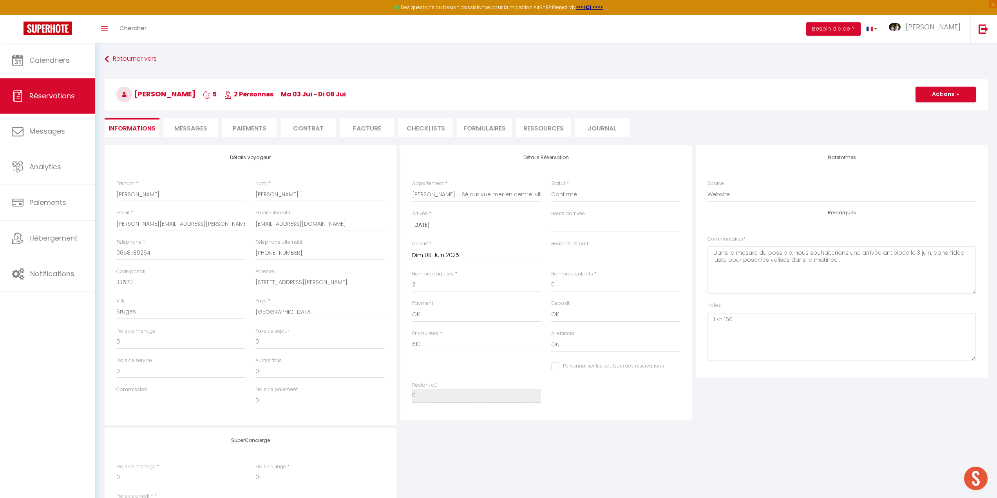
type input "60"
type input "33"
select select
checkbox input "false"
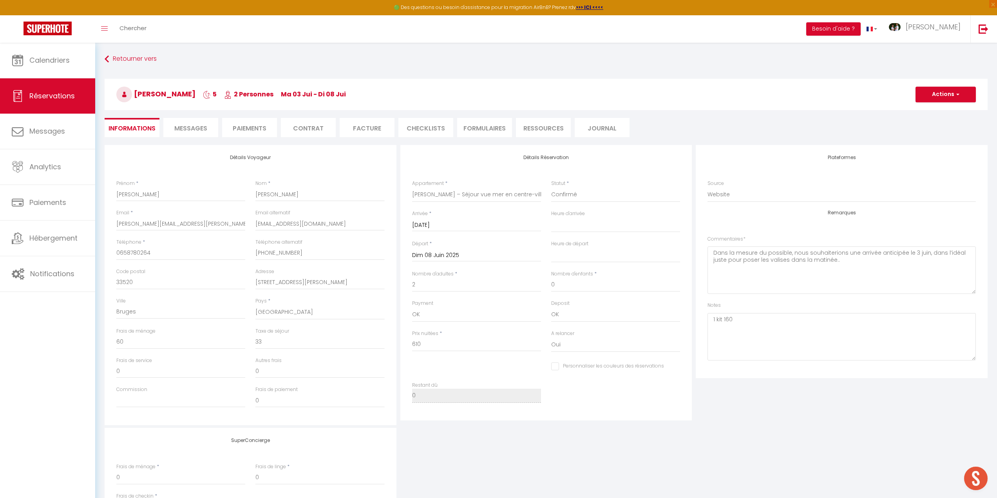
select select "17:00"
select select "10:00"
click at [367, 125] on li "Facture" at bounding box center [367, 127] width 55 height 19
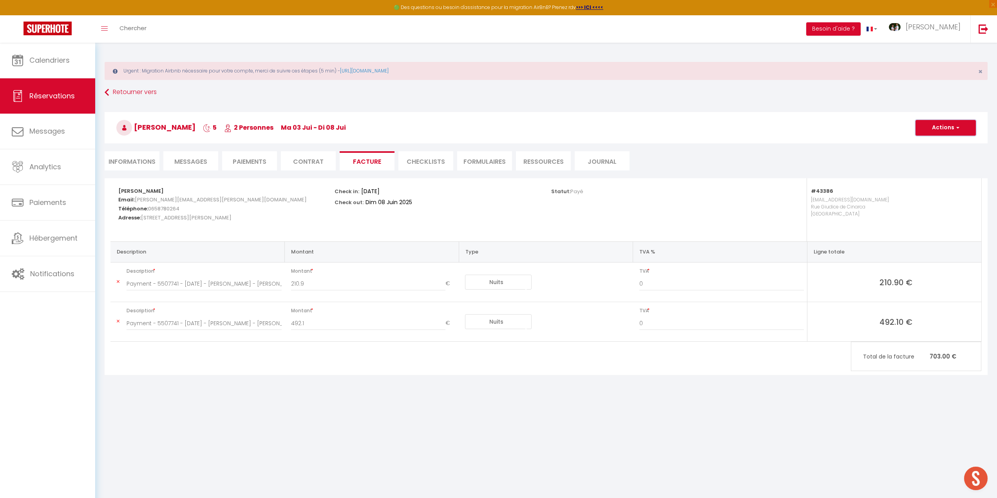
click at [962, 126] on button "Actions" at bounding box center [946, 128] width 60 height 16
click at [946, 156] on link "Aperçu et éditer" at bounding box center [940, 155] width 66 height 10
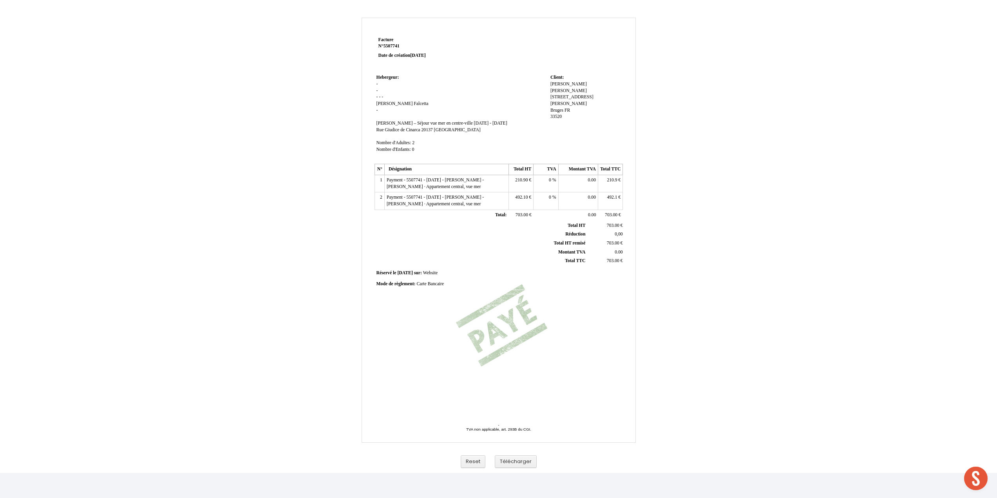
scroll to position [10, 0]
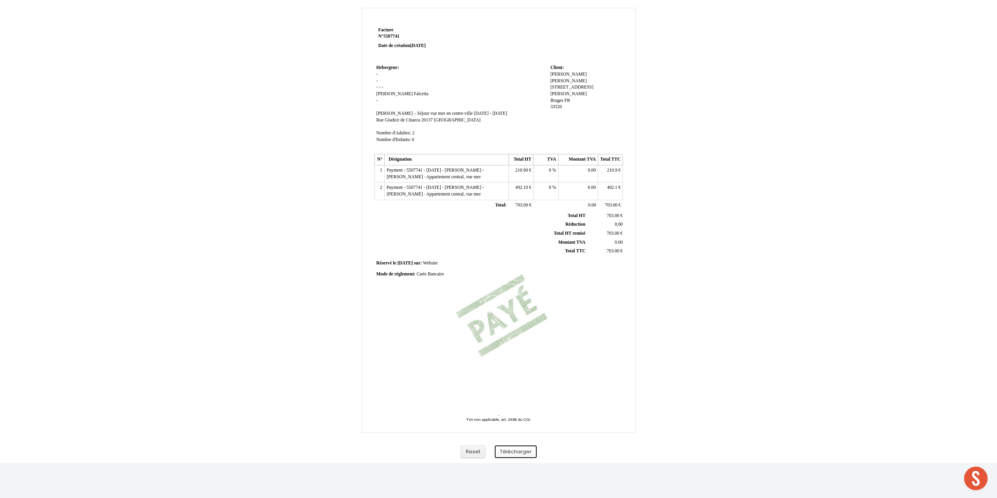
click at [518, 453] on button "Télécharger" at bounding box center [516, 452] width 42 height 13
